Goal: Navigation & Orientation: Find specific page/section

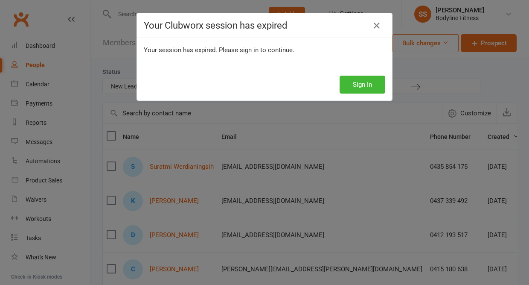
select select "New Lead"
select select "50"
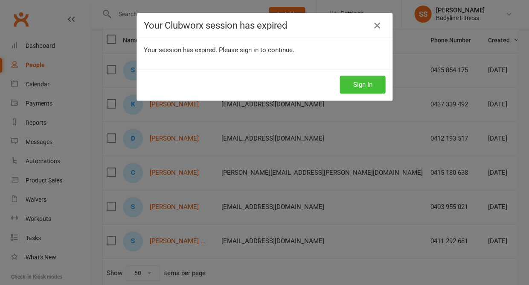
scroll to position [0, 43]
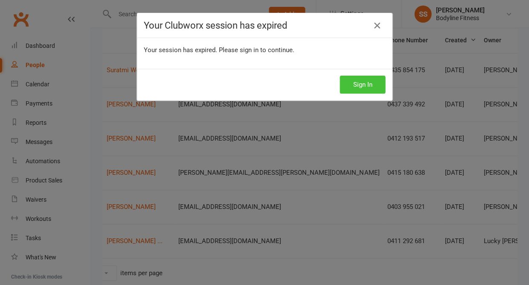
click at [348, 82] on button "Sign In" at bounding box center [363, 85] width 46 height 18
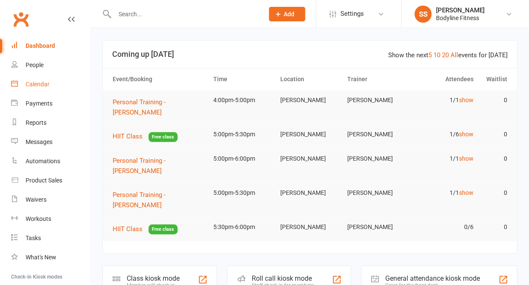
click at [29, 81] on div "Calendar" at bounding box center [38, 84] width 24 height 7
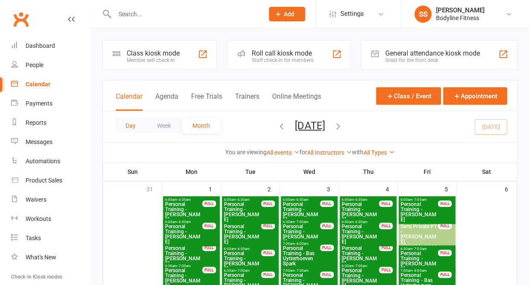
click at [132, 126] on button "Day" at bounding box center [131, 125] width 32 height 15
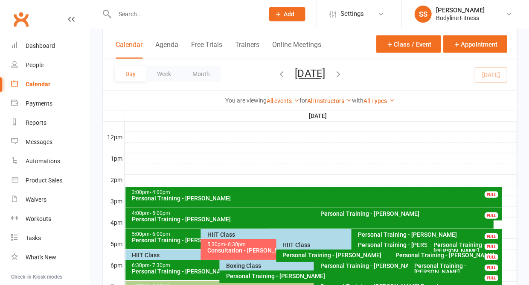
scroll to position [301, 0]
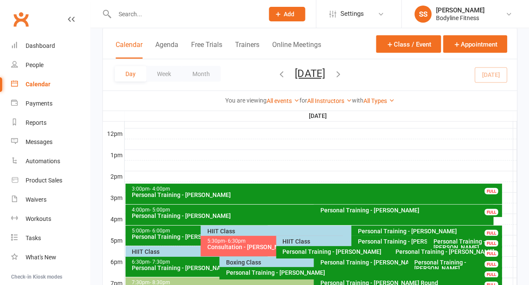
click at [216, 230] on div "HIIT Class" at bounding box center [349, 231] width 285 height 6
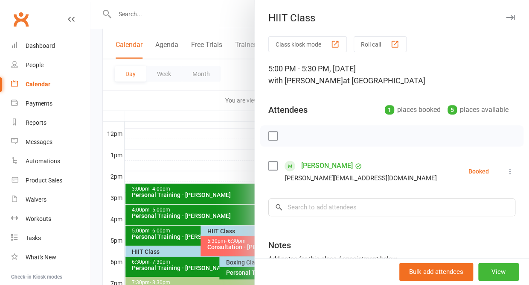
click at [511, 17] on icon "button" at bounding box center [510, 17] width 9 height 5
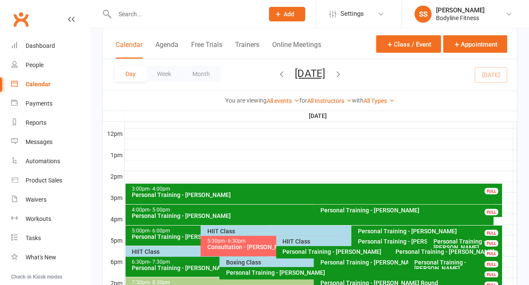
click at [301, 239] on div "HIIT Class" at bounding box center [349, 241] width 135 height 6
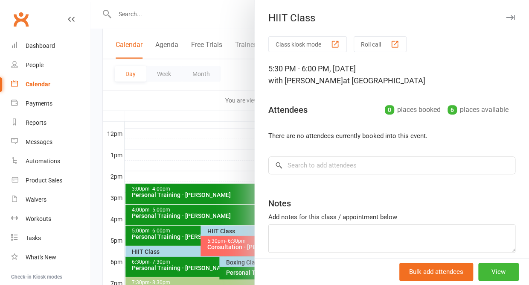
click at [511, 15] on icon "button" at bounding box center [510, 17] width 9 height 5
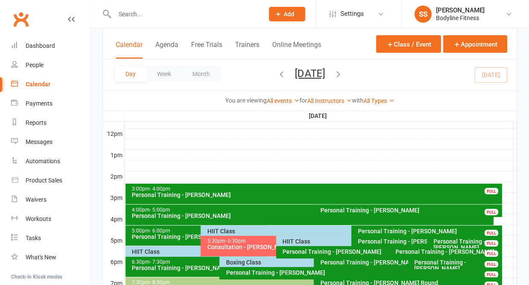
click at [154, 251] on div "HIIT Class" at bounding box center [199, 251] width 135 height 6
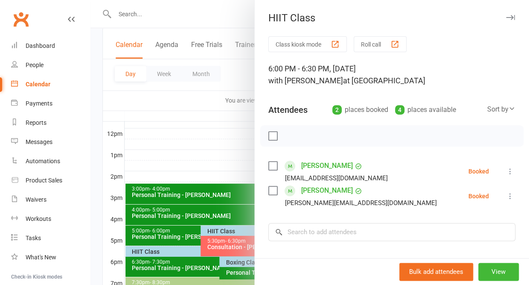
click at [512, 16] on icon "button" at bounding box center [510, 17] width 9 height 5
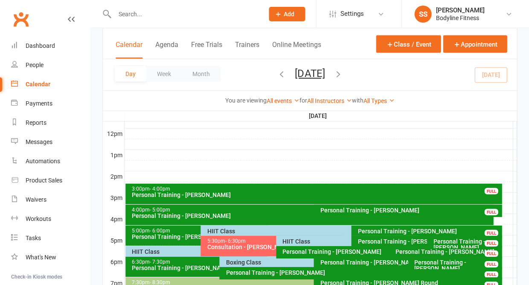
click at [252, 261] on div "Boxing Class" at bounding box center [311, 262] width 172 height 6
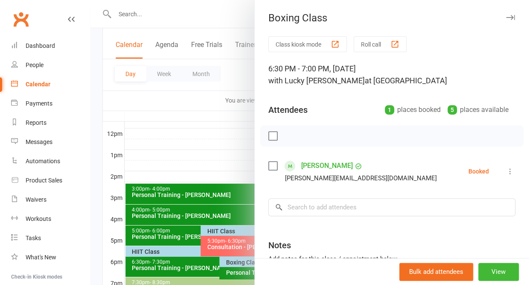
click at [512, 15] on icon "button" at bounding box center [510, 17] width 9 height 5
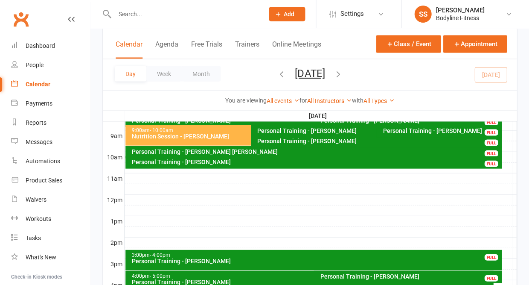
scroll to position [223, 0]
